Goal: Task Accomplishment & Management: Use online tool/utility

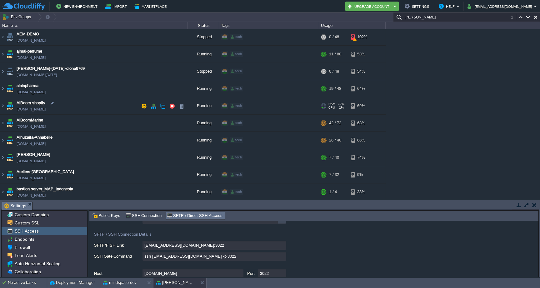
scroll to position [18, 0]
click at [144, 88] on button "button" at bounding box center [144, 88] width 6 height 6
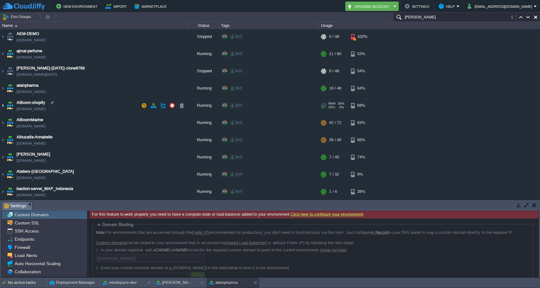
click at [3, 102] on img at bounding box center [2, 105] width 5 height 17
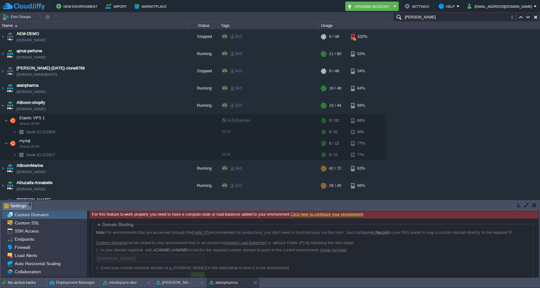
click at [434, 21] on input "[PERSON_NAME]" at bounding box center [466, 17] width 147 height 9
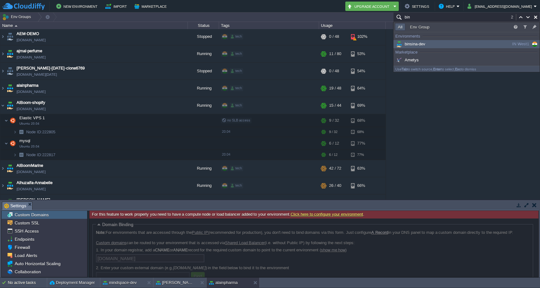
type input "bin"
click at [428, 42] on div "binsina-dev" at bounding box center [442, 44] width 94 height 7
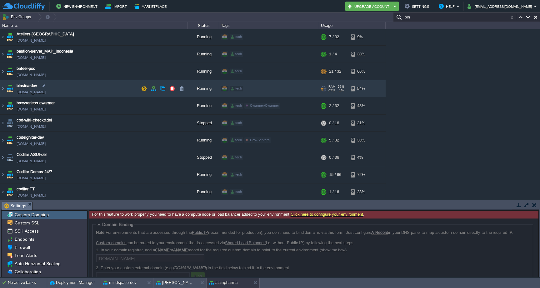
click at [6, 89] on img at bounding box center [10, 88] width 9 height 17
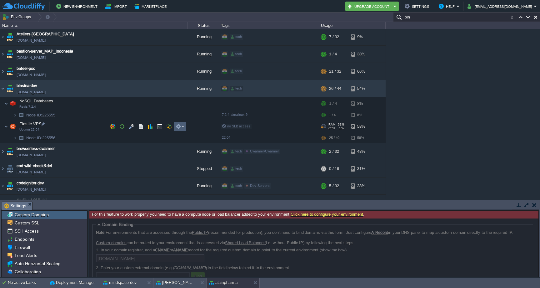
click at [178, 125] on button "button" at bounding box center [179, 126] width 6 height 6
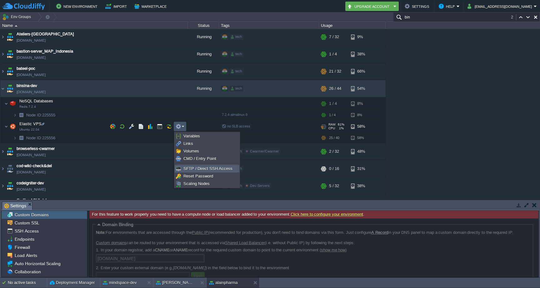
click at [205, 169] on span "SFTP / Direct SSH Access" at bounding box center [207, 168] width 49 height 5
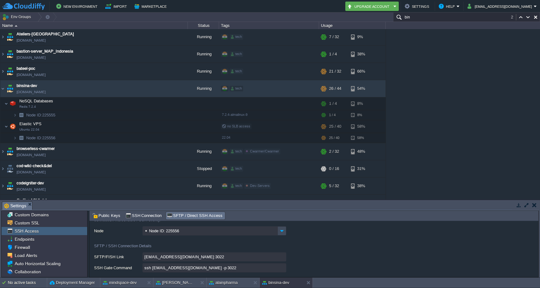
scroll to position [25, 0]
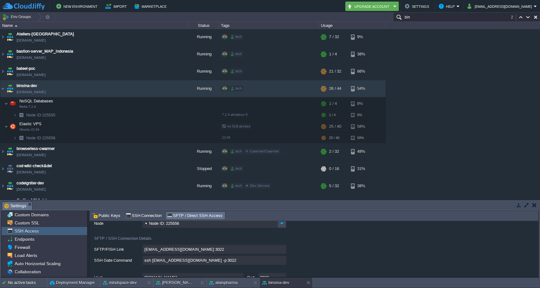
click at [282, 262] on input "ssh [EMAIL_ADDRESS][DOMAIN_NAME] -p 3022" at bounding box center [215, 259] width 144 height 9
type textarea "ssh [EMAIL_ADDRESS][DOMAIN_NAME] -p 3022"
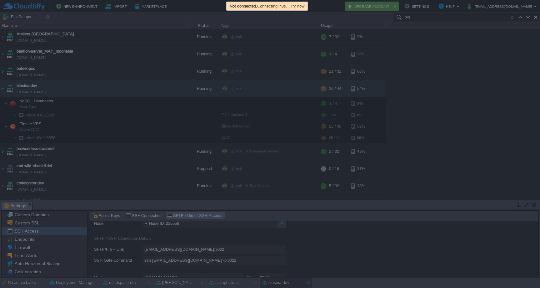
click at [469, 93] on div at bounding box center [270, 144] width 540 height 288
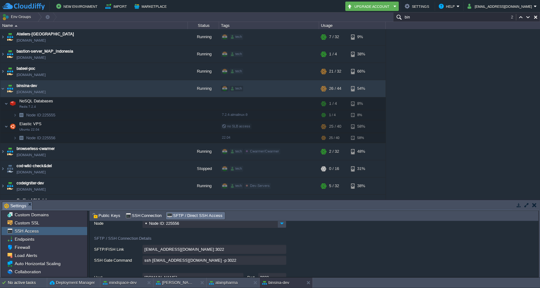
click at [419, 18] on input "bin" at bounding box center [466, 17] width 147 height 9
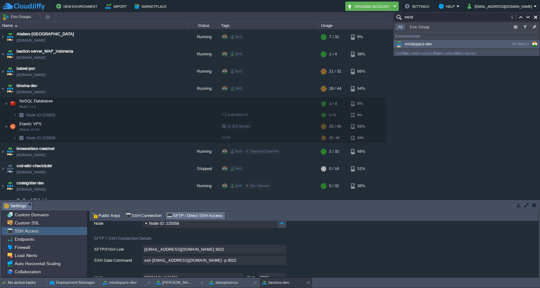
type input "mind"
click at [413, 44] on span "mindspace-dev" at bounding box center [413, 44] width 37 height 5
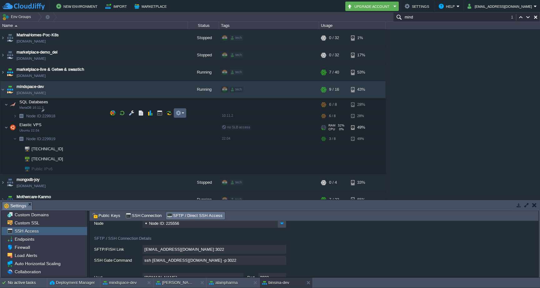
click at [181, 114] on em at bounding box center [180, 113] width 8 height 6
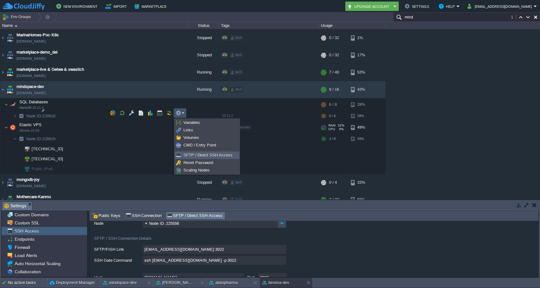
click at [198, 155] on span "SFTP / Direct SSH Access" at bounding box center [207, 155] width 49 height 5
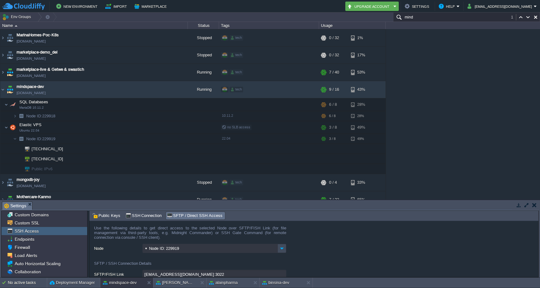
scroll to position [24, 0]
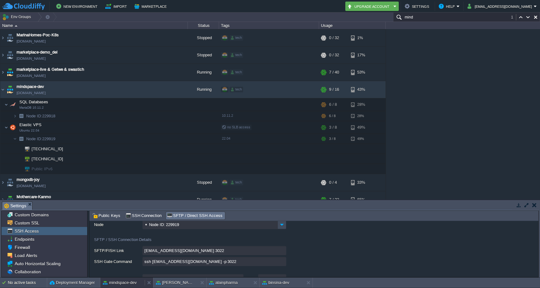
click at [125, 282] on button "mindspace-dev" at bounding box center [120, 282] width 34 height 6
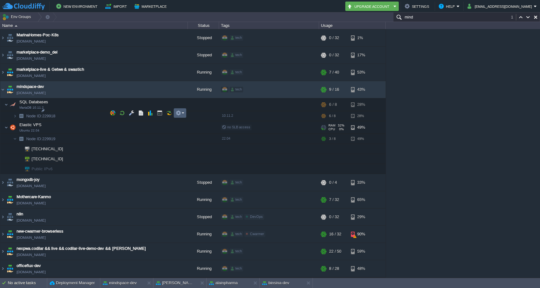
click at [183, 113] on em at bounding box center [180, 113] width 8 height 6
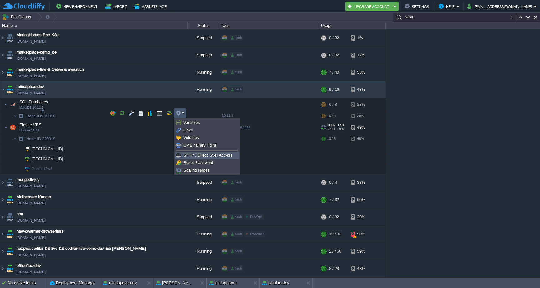
click at [195, 153] on span "SFTP / Direct SSH Access" at bounding box center [207, 155] width 49 height 5
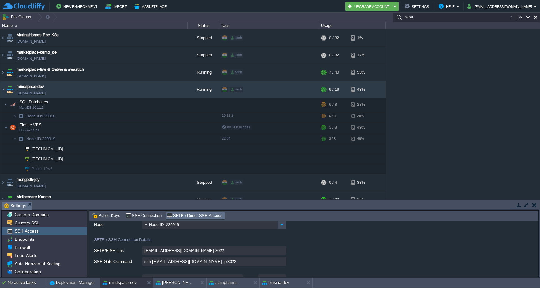
click at [282, 262] on input "ssh [EMAIL_ADDRESS][DOMAIN_NAME] -p 3022" at bounding box center [215, 261] width 144 height 9
type textarea "ssh [EMAIL_ADDRESS][DOMAIN_NAME] -p 3022"
